Goal: Check status: Check status

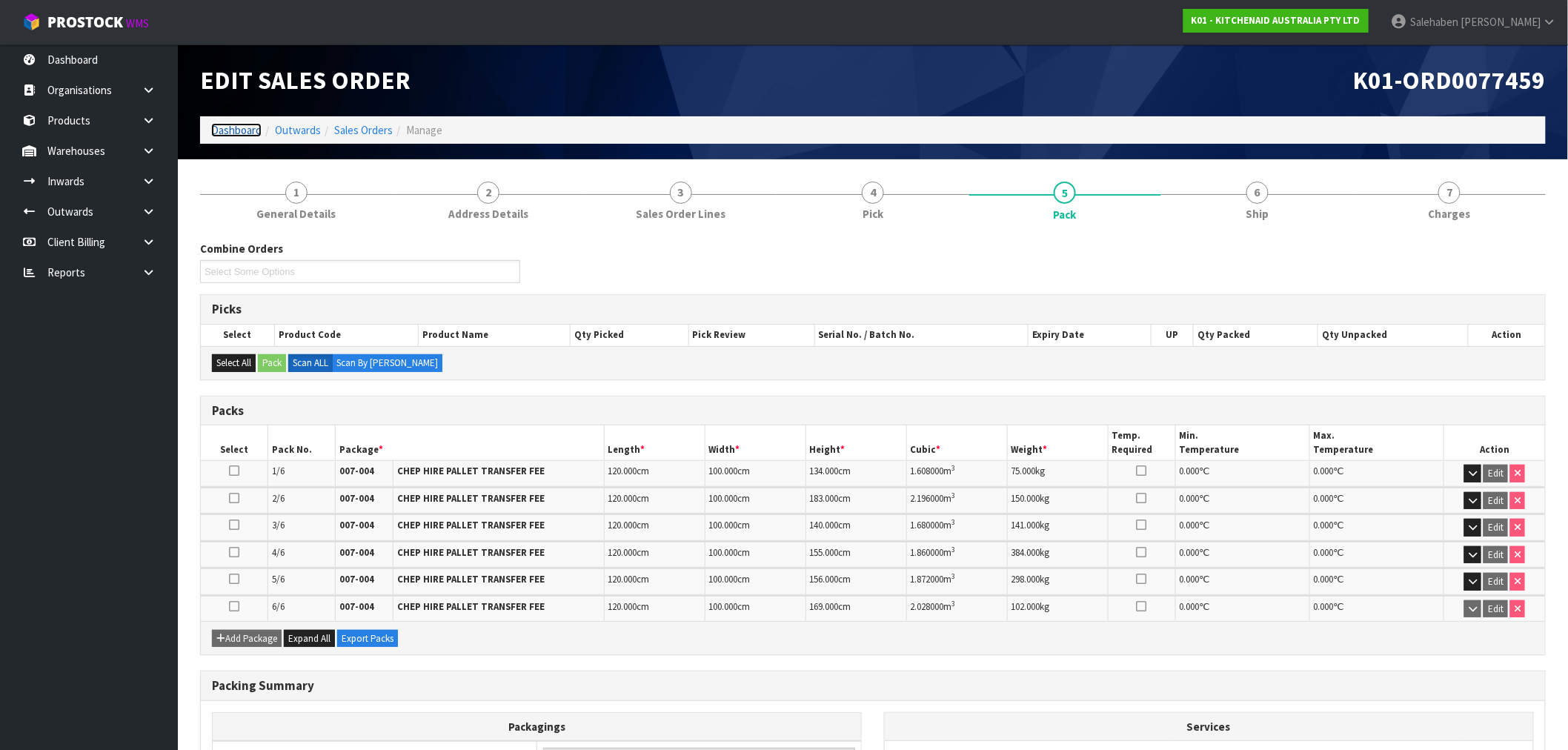
click at [232, 127] on link "Dashboard" at bounding box center [236, 129] width 50 height 14
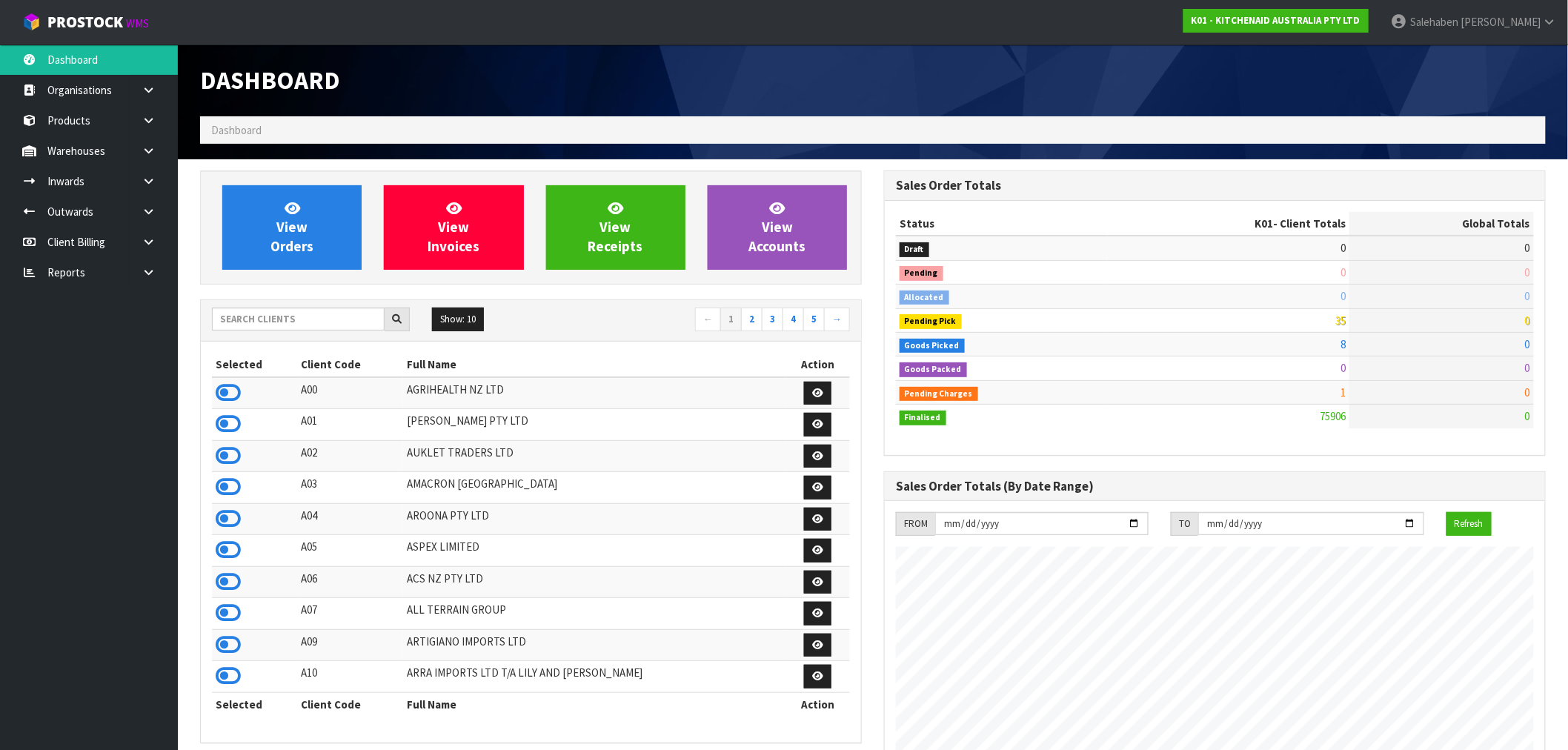
scroll to position [1123, 684]
click at [231, 386] on icon at bounding box center [228, 392] width 25 height 22
click at [254, 304] on div "Show: 10 5 10 25 50 ← 1 2 3 4 5 →" at bounding box center [530, 321] width 660 height 41
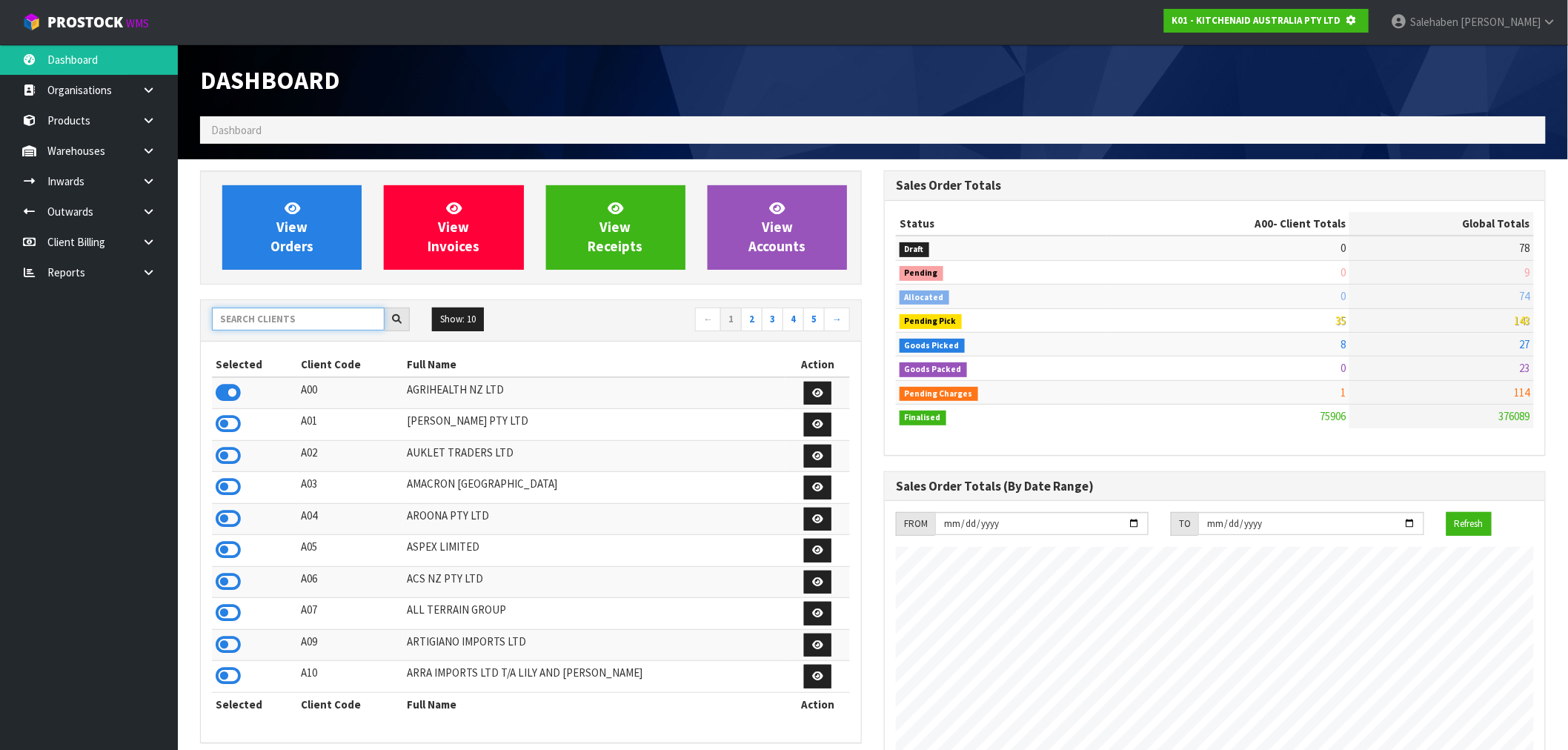
click at [243, 314] on input "text" at bounding box center [298, 319] width 173 height 23
type input "8259"
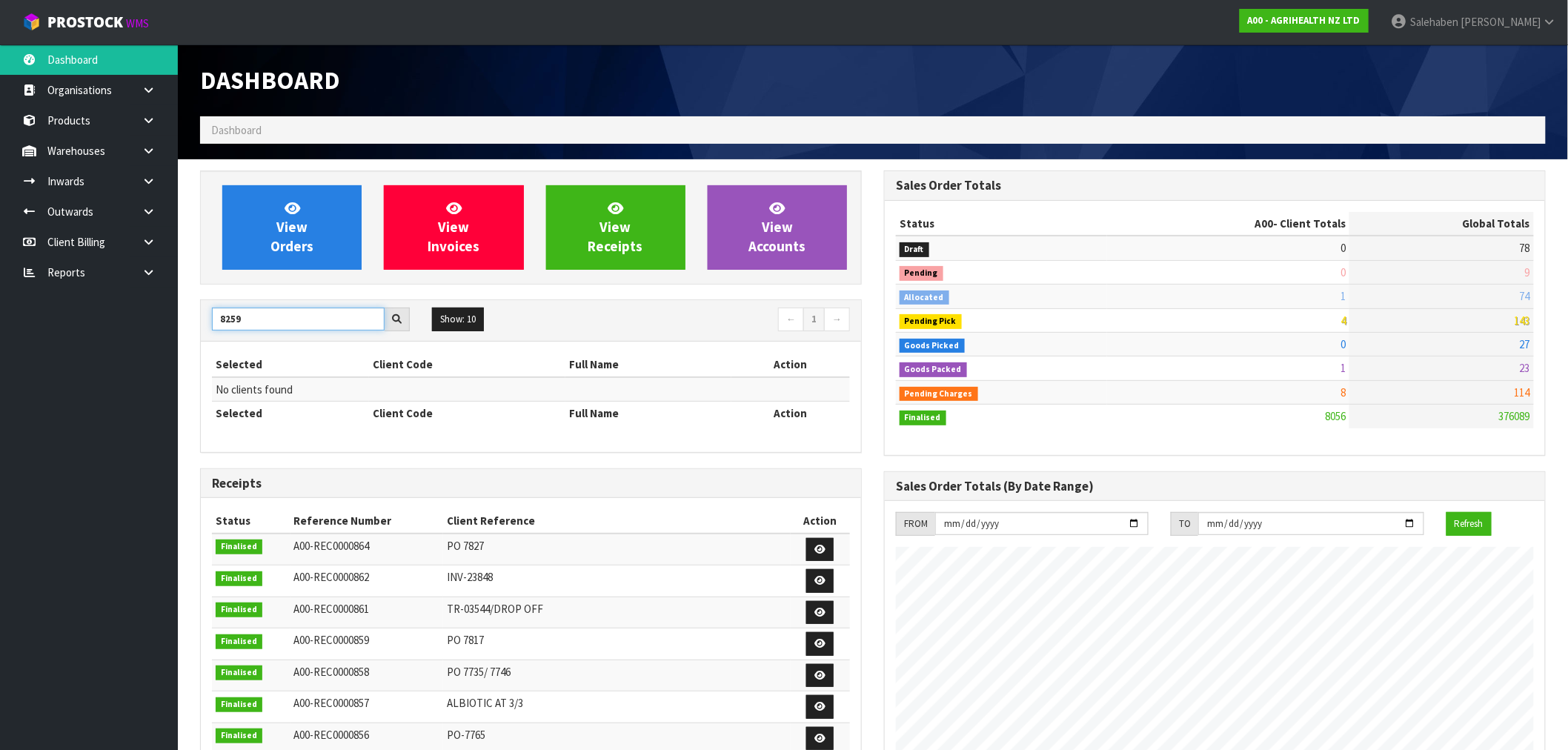
drag, startPoint x: 248, startPoint y: 313, endPoint x: 149, endPoint y: 366, distance: 112.3
click at [160, 356] on body "Toggle navigation ProStock WMS A00 - AGRIHEALTH NZ LTD Salehaben Patel Logout D…" at bounding box center [784, 375] width 1568 height 750
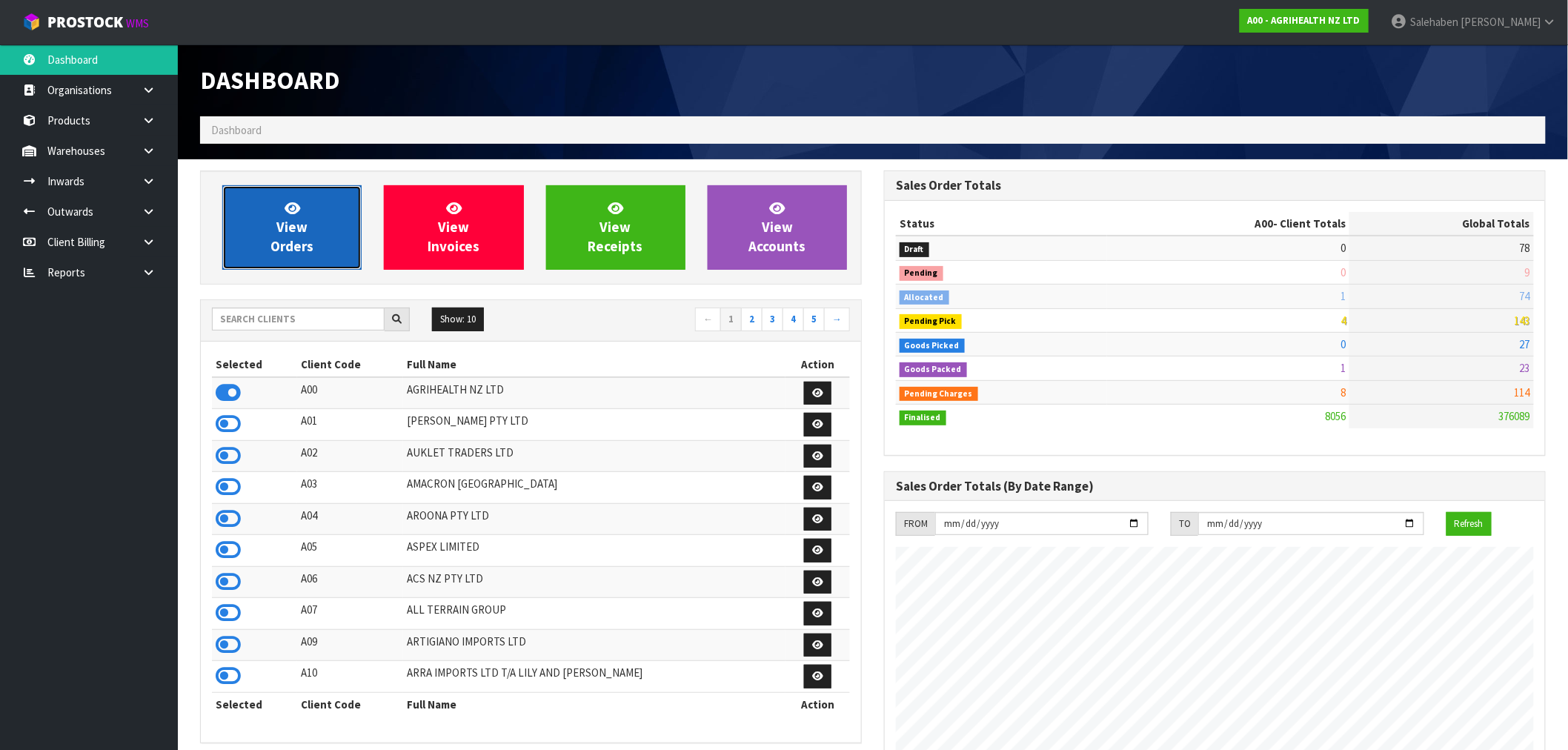
click at [296, 254] on span "View Orders" at bounding box center [292, 226] width 43 height 55
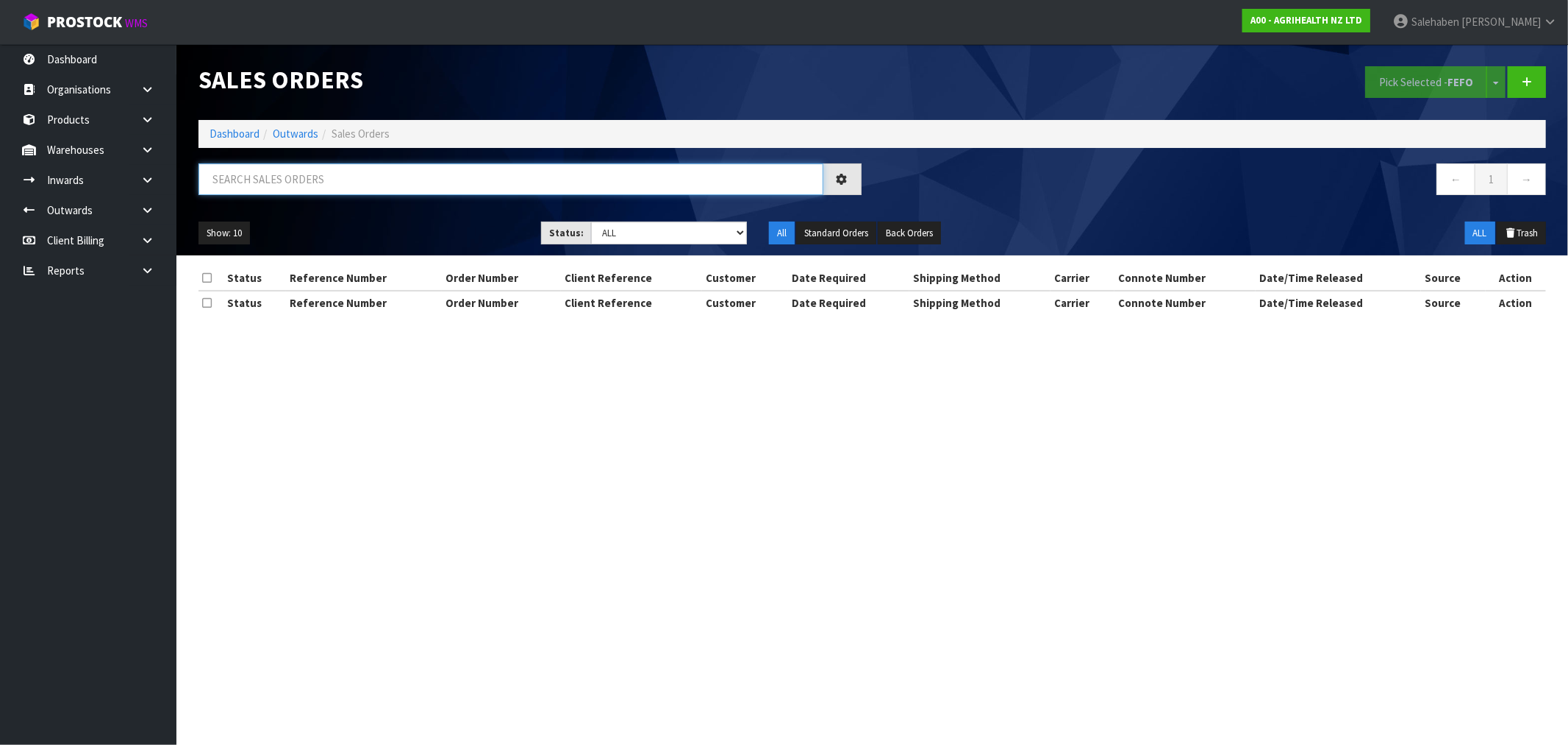
click at [306, 180] on input "text" at bounding box center [511, 179] width 625 height 31
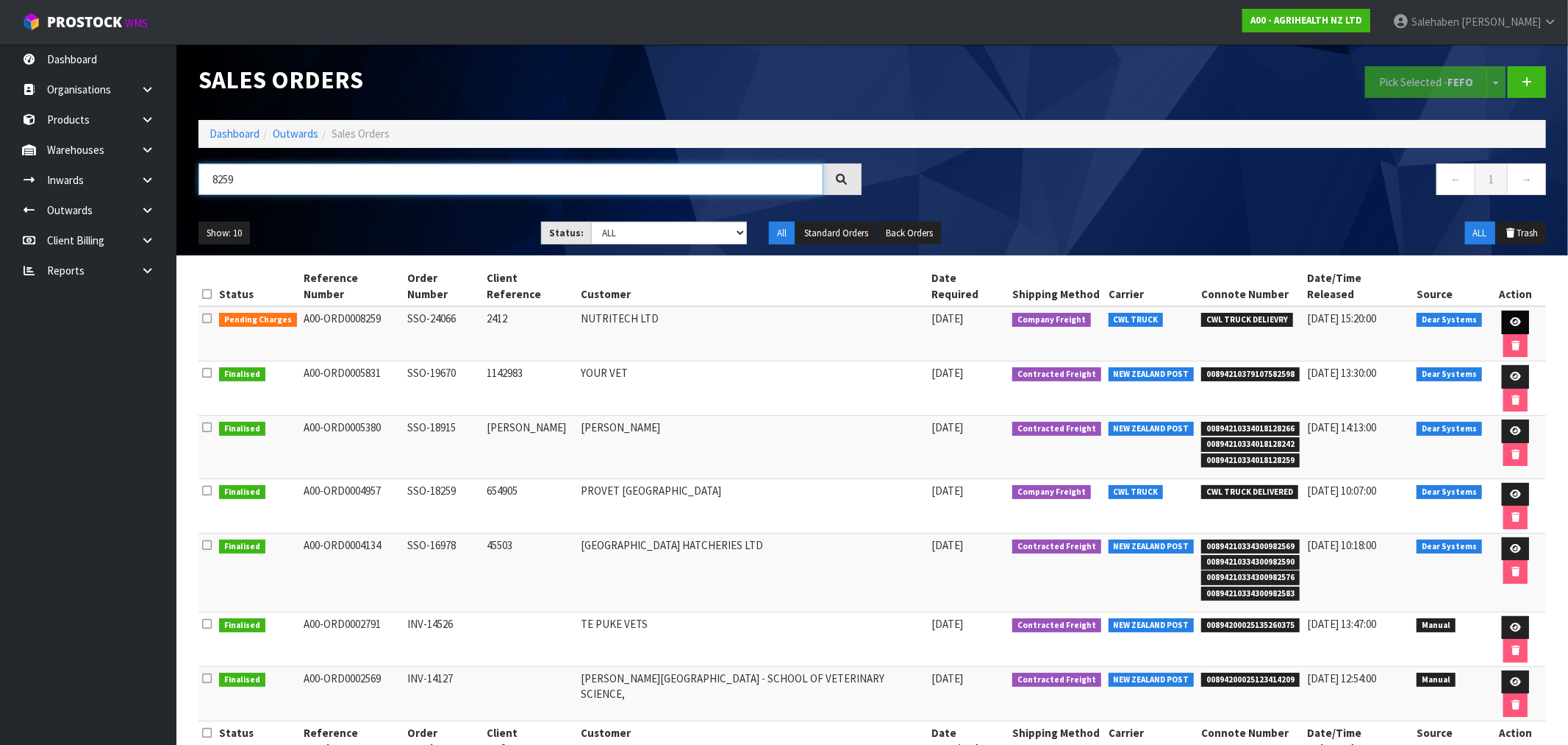
type input "8259"
click at [1510, 317] on icon at bounding box center [1516, 322] width 11 height 10
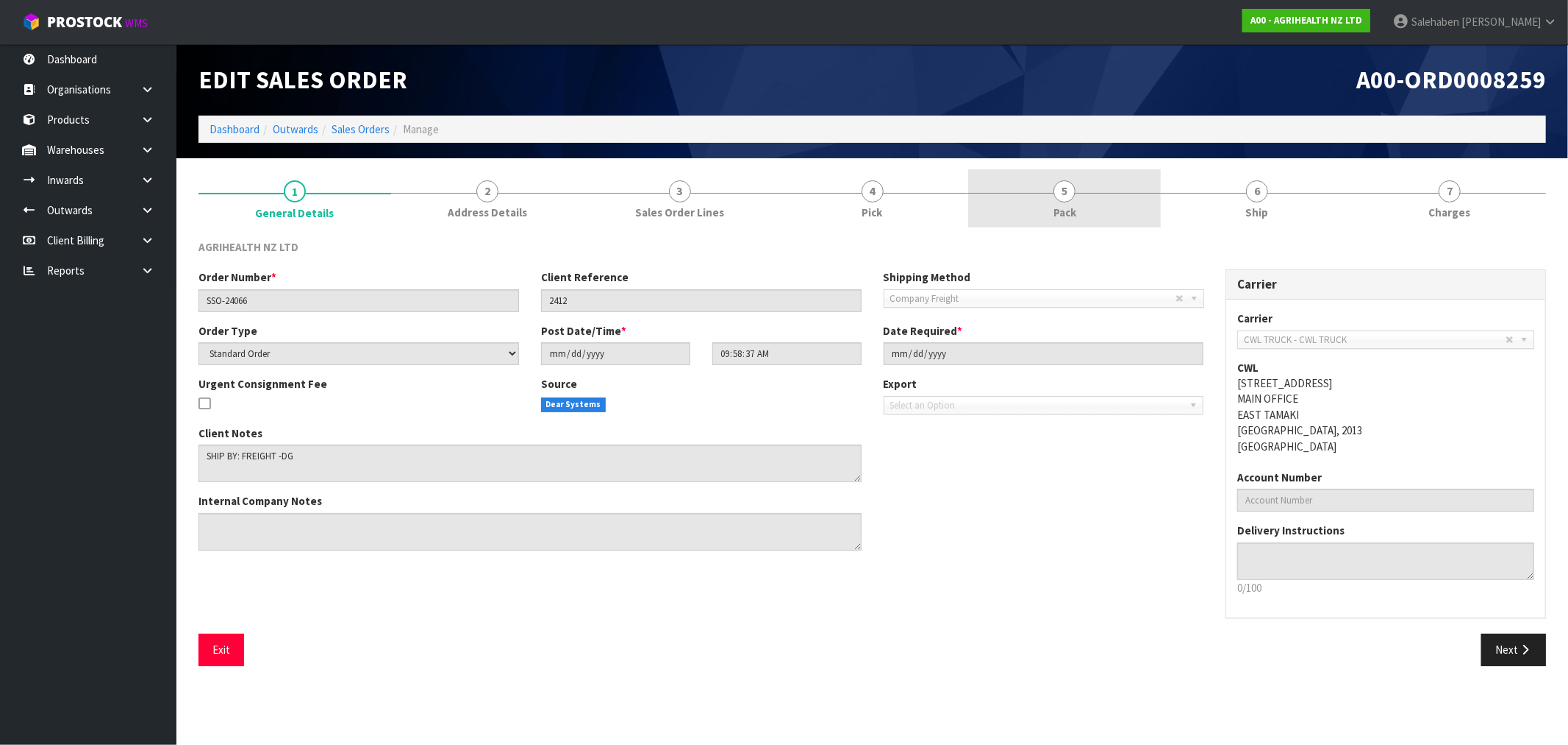
click at [1064, 202] on link "5 Pack" at bounding box center [1064, 198] width 193 height 58
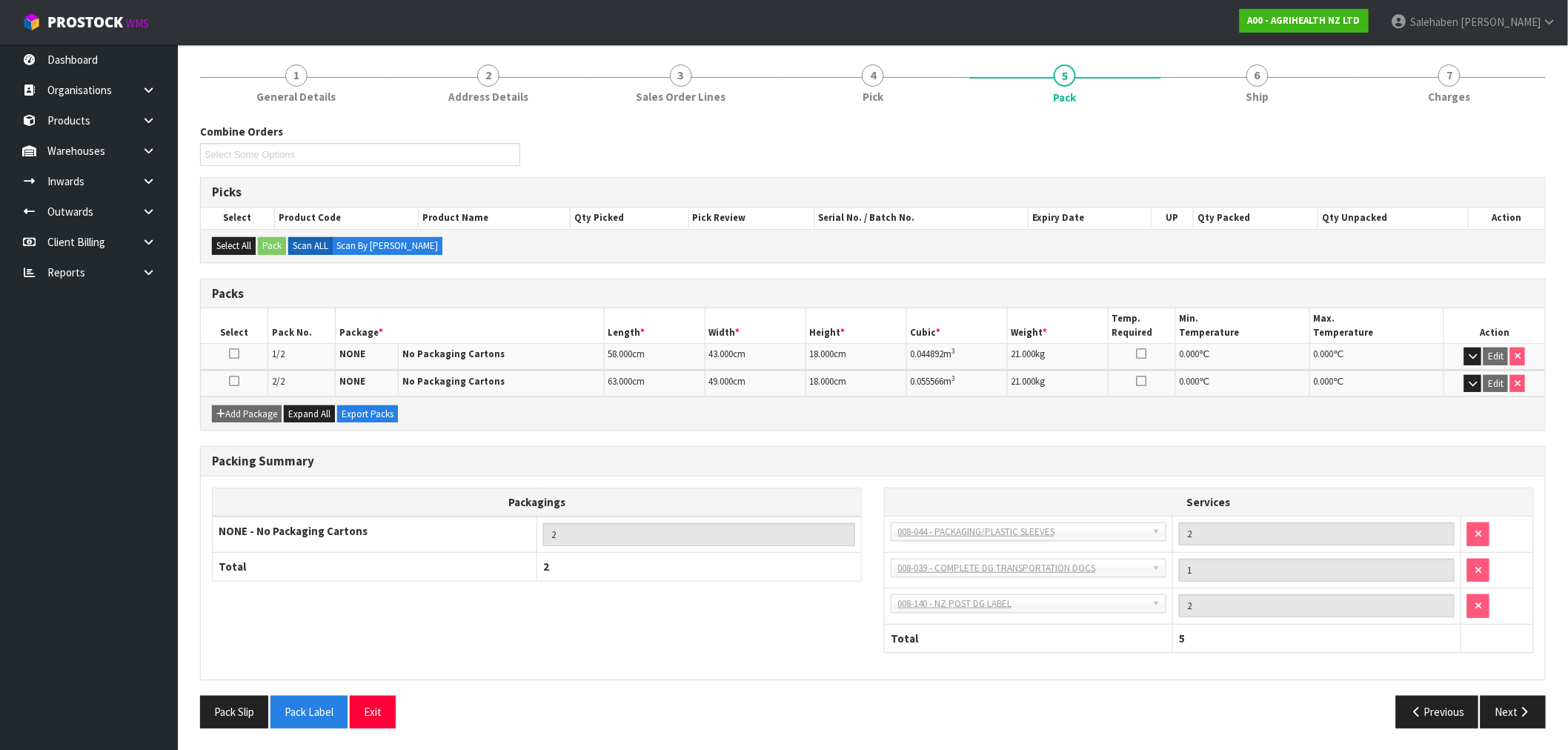
scroll to position [119, 0]
click at [233, 705] on button "Pack Slip" at bounding box center [234, 710] width 68 height 32
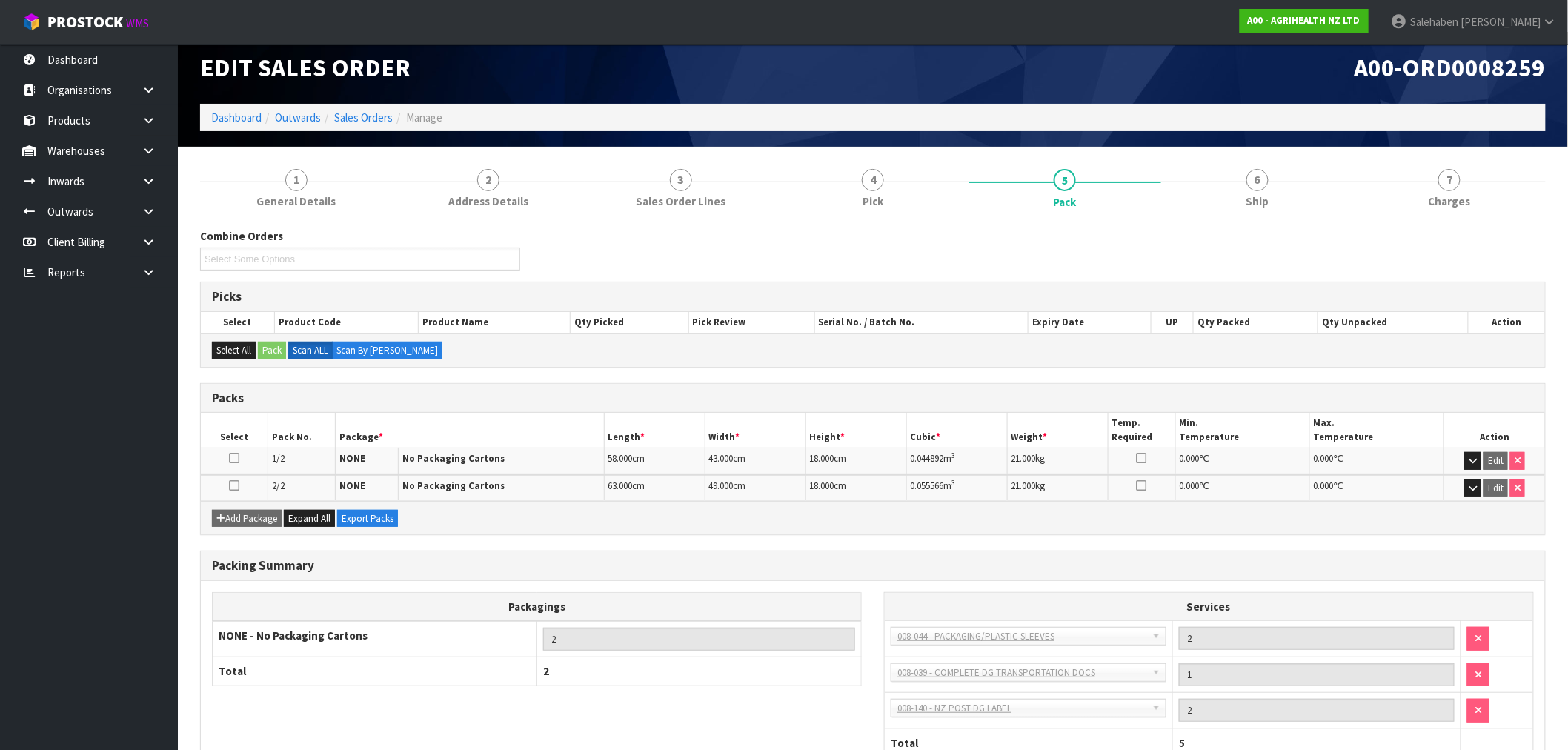
scroll to position [0, 0]
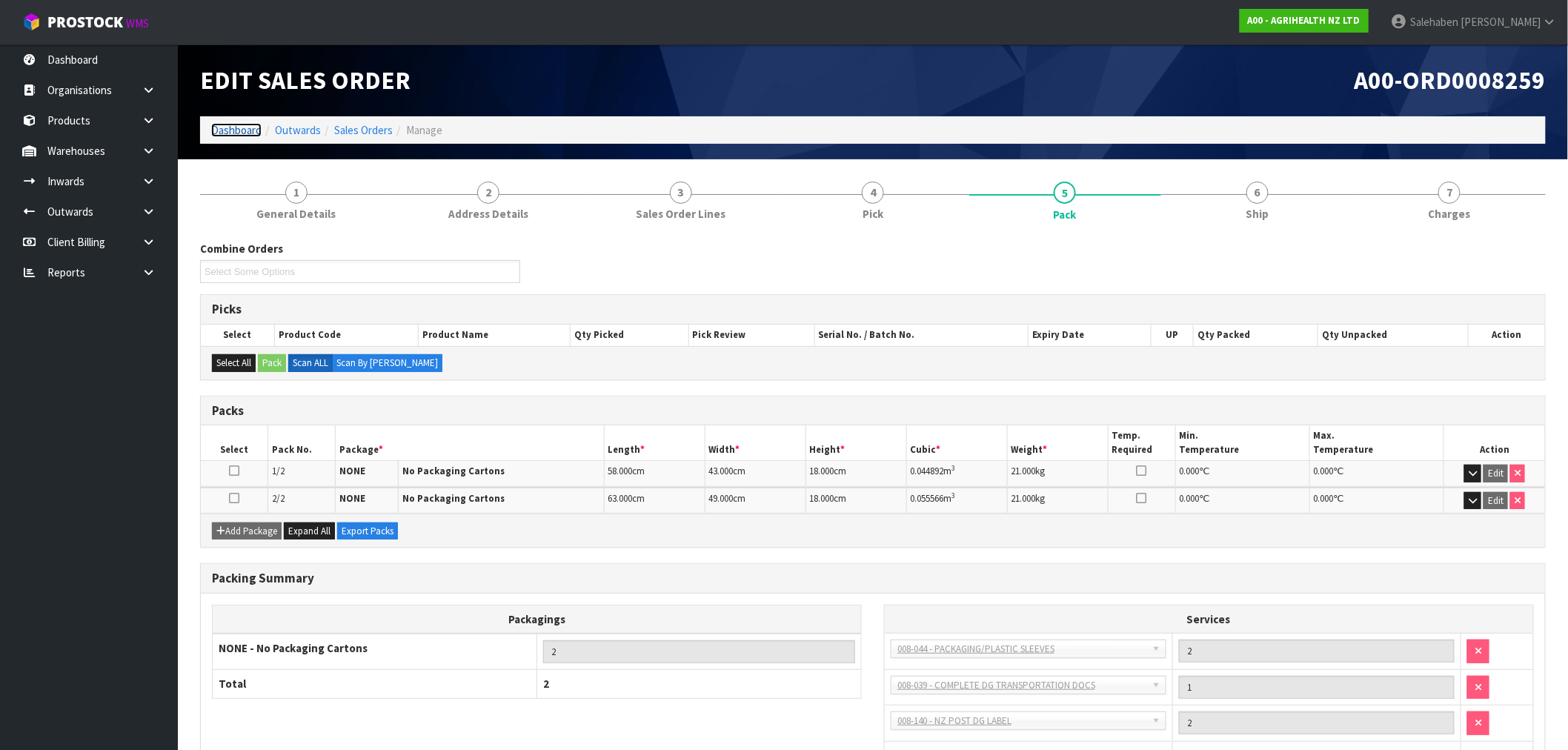
click at [234, 127] on link "Dashboard" at bounding box center [236, 129] width 50 height 14
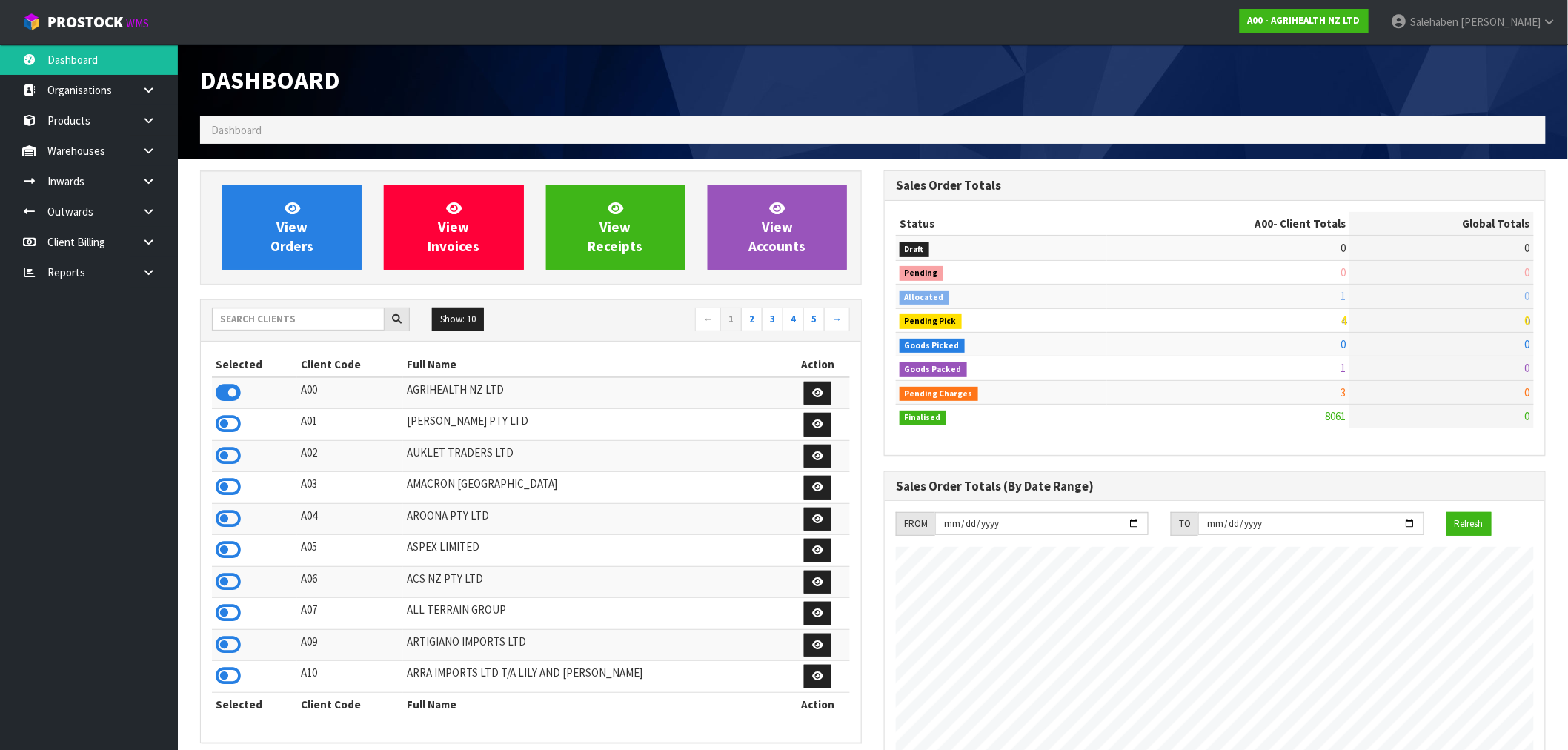
scroll to position [1123, 684]
click at [324, 315] on input "text" at bounding box center [298, 319] width 173 height 23
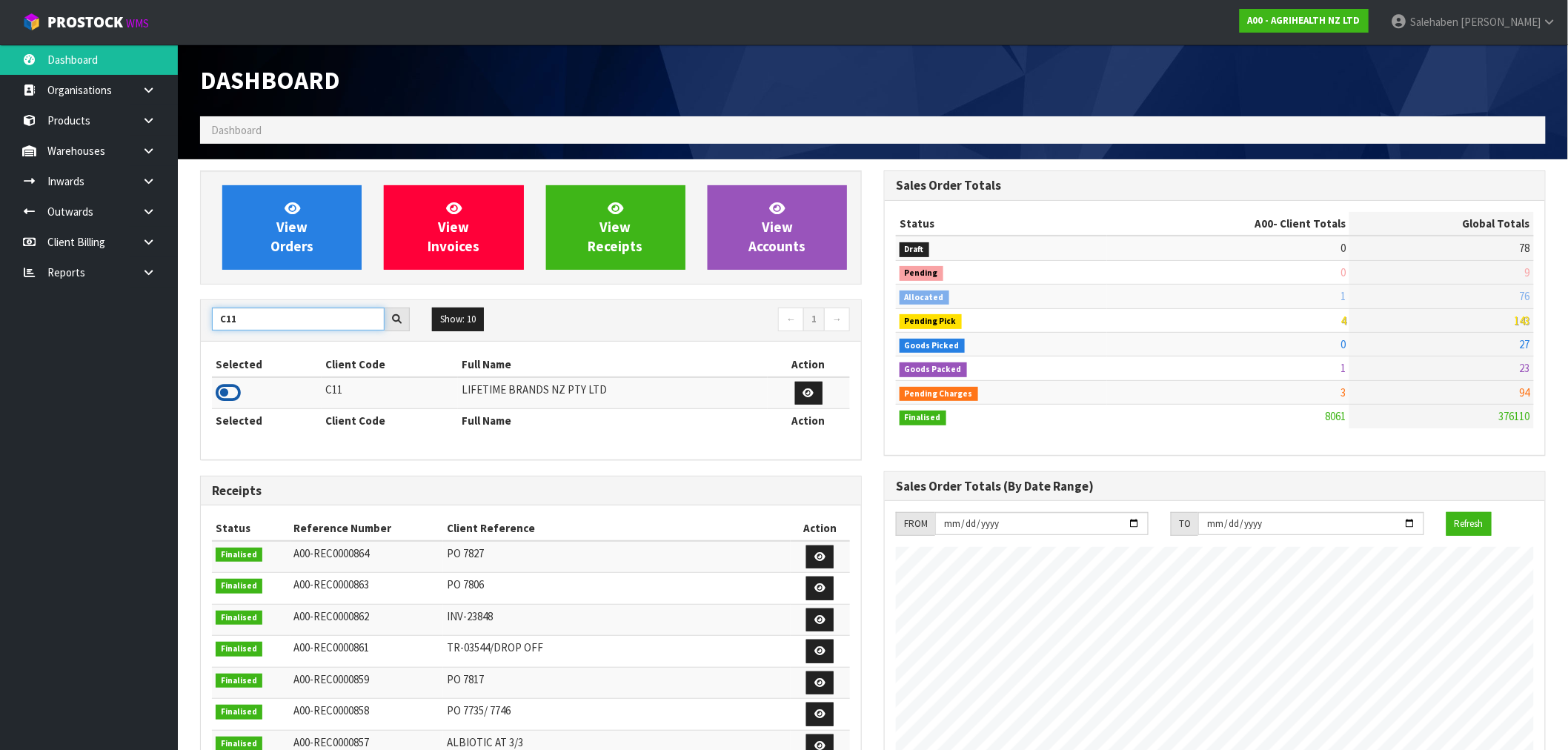
type input "C11"
click at [225, 390] on icon at bounding box center [228, 392] width 25 height 22
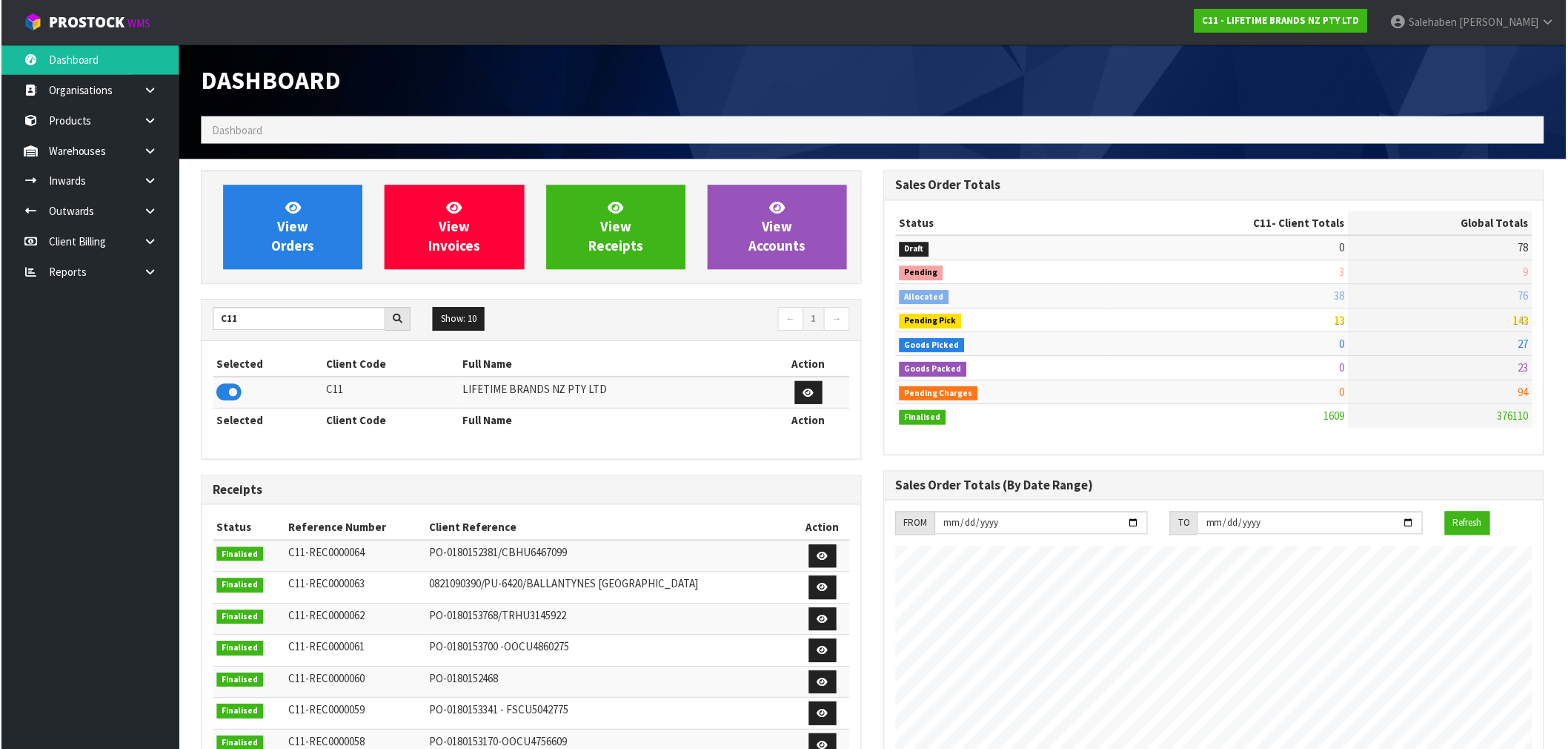
scroll to position [740200, 740322]
